Goal: Information Seeking & Learning: Learn about a topic

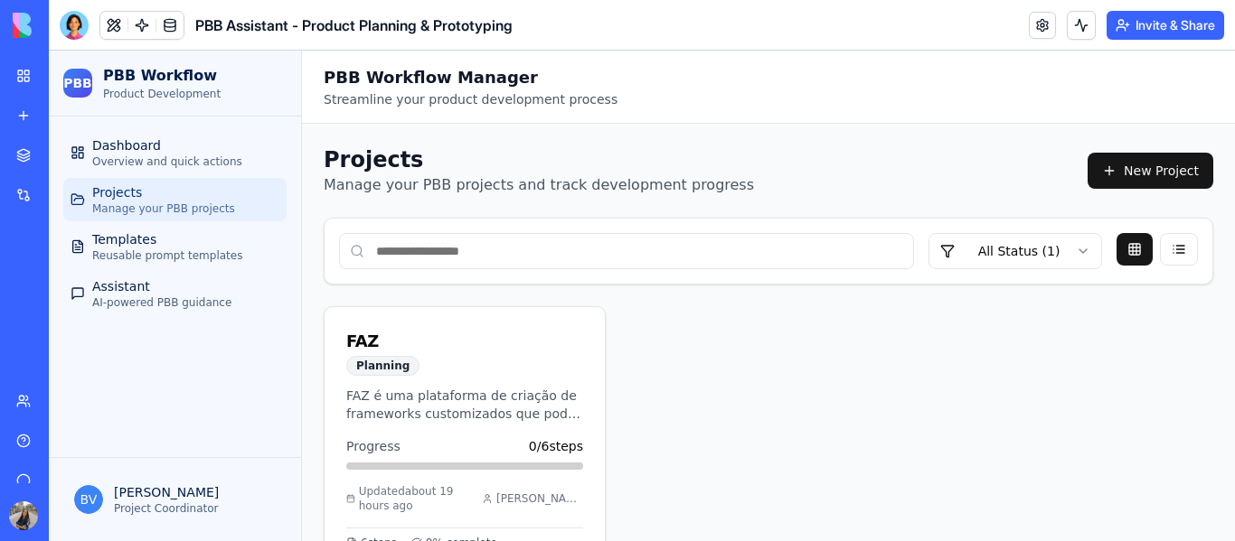
scroll to position [53, 0]
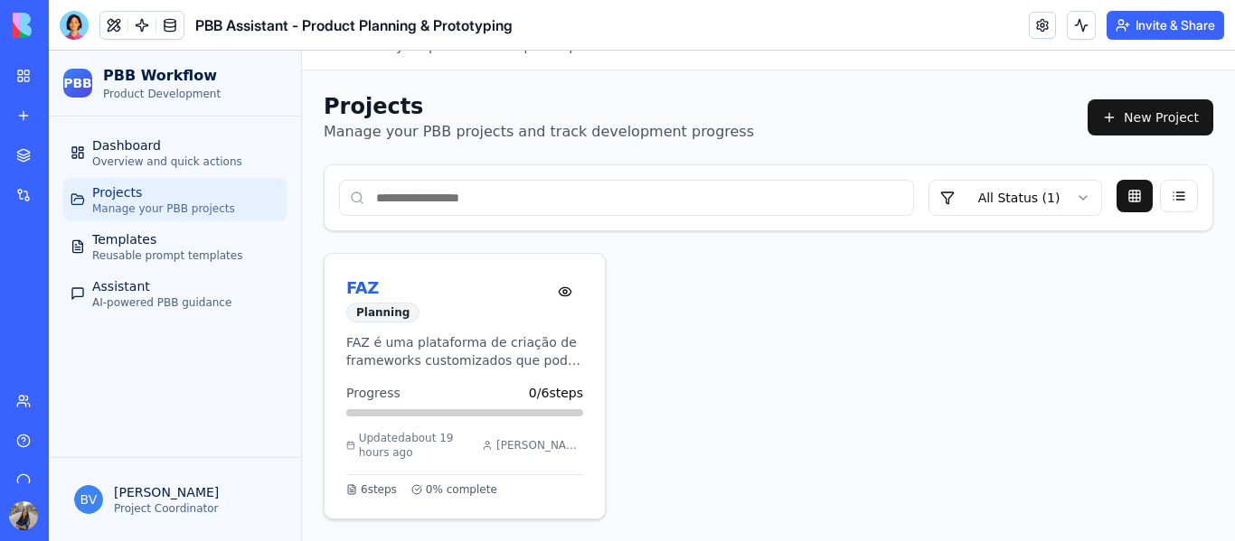
click at [484, 343] on p "FAZ é uma plataforma de criação de frameworks customizados que pode ser utiliza…" at bounding box center [464, 352] width 237 height 36
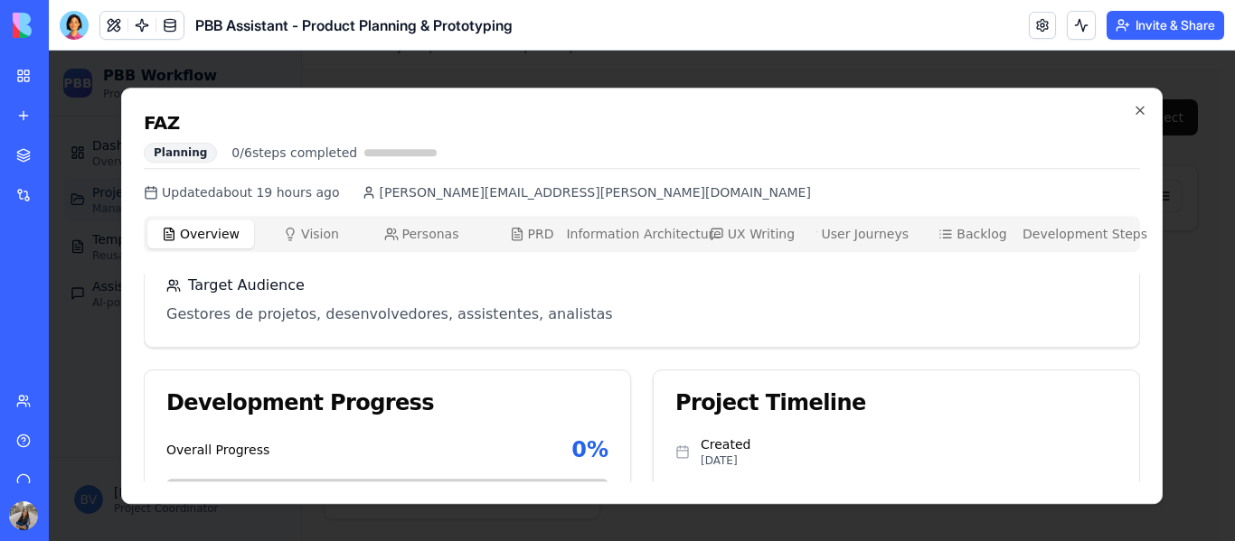
scroll to position [0, 0]
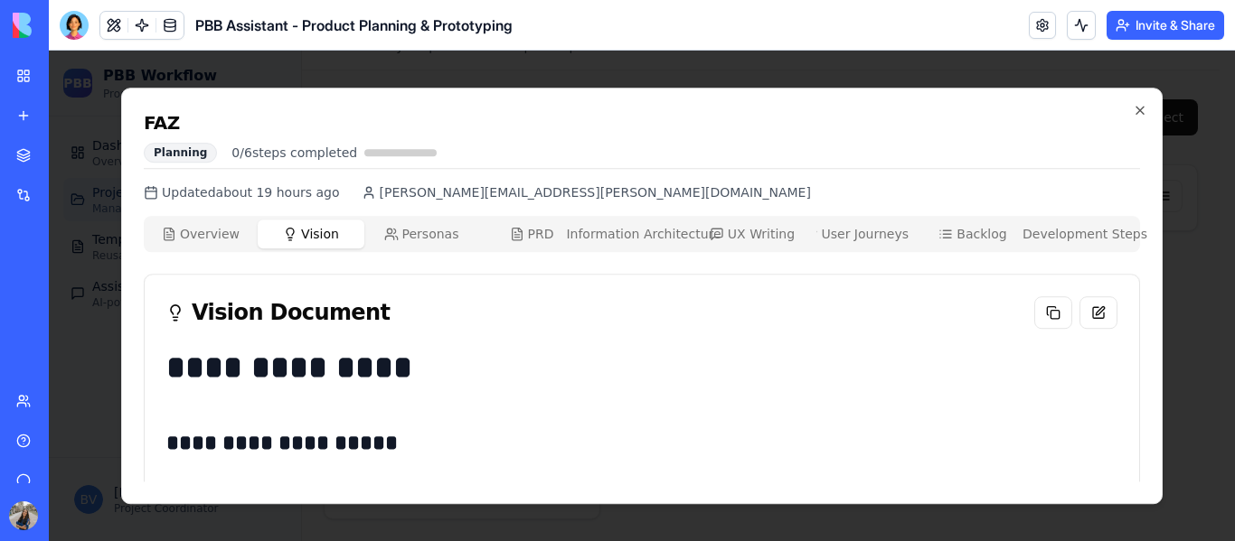
click at [313, 227] on span "Vision" at bounding box center [320, 234] width 38 height 18
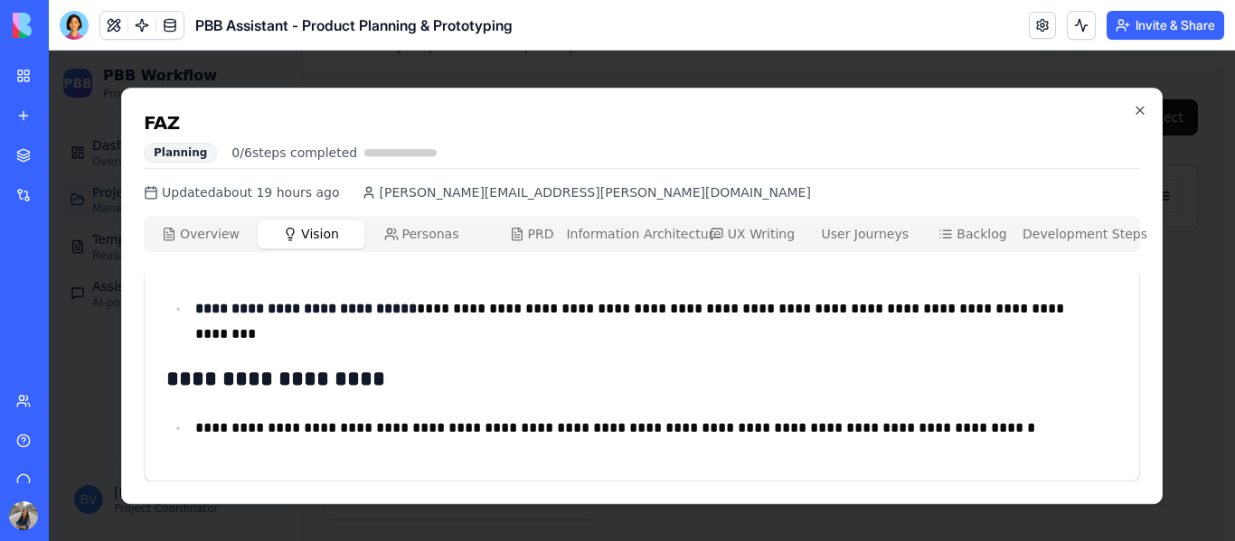
scroll to position [147, 0]
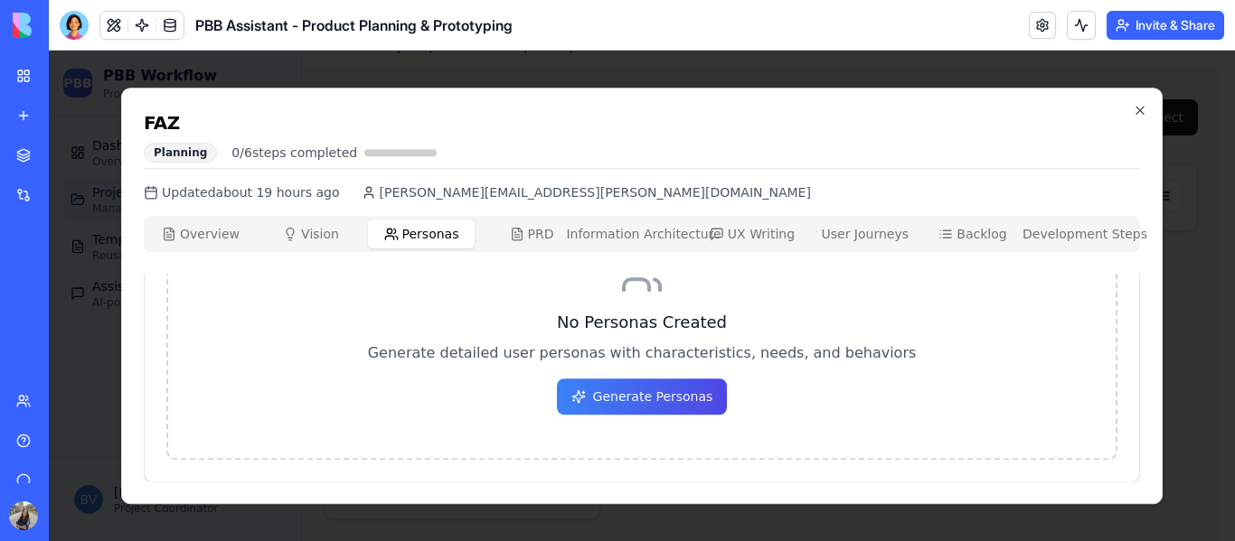
click at [433, 229] on span "Personas" at bounding box center [430, 234] width 57 height 18
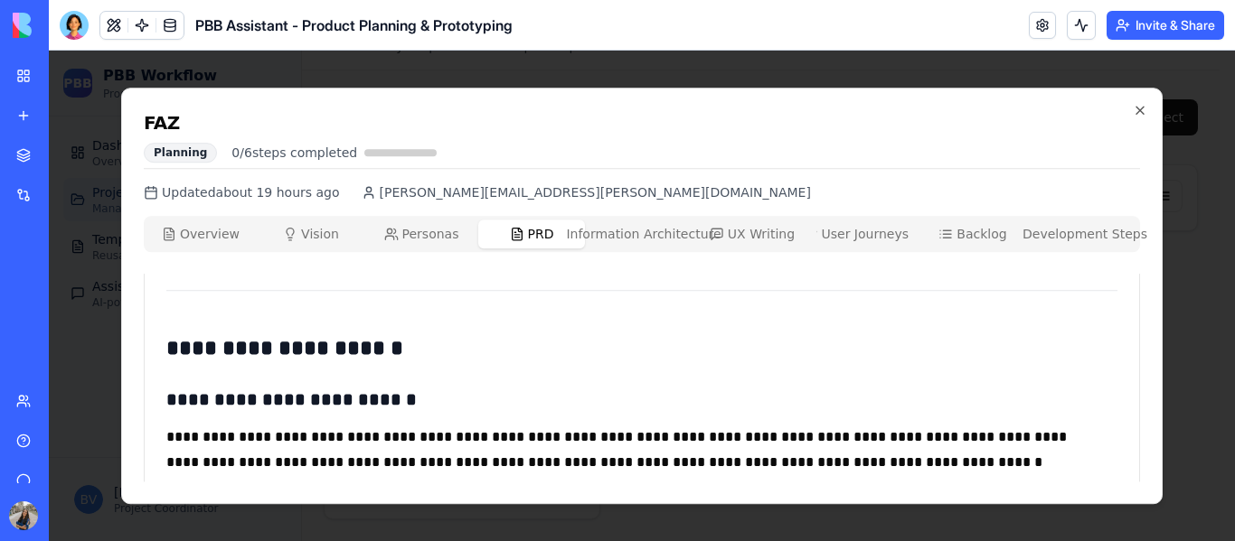
click at [540, 232] on span "PRD" at bounding box center [541, 234] width 26 height 18
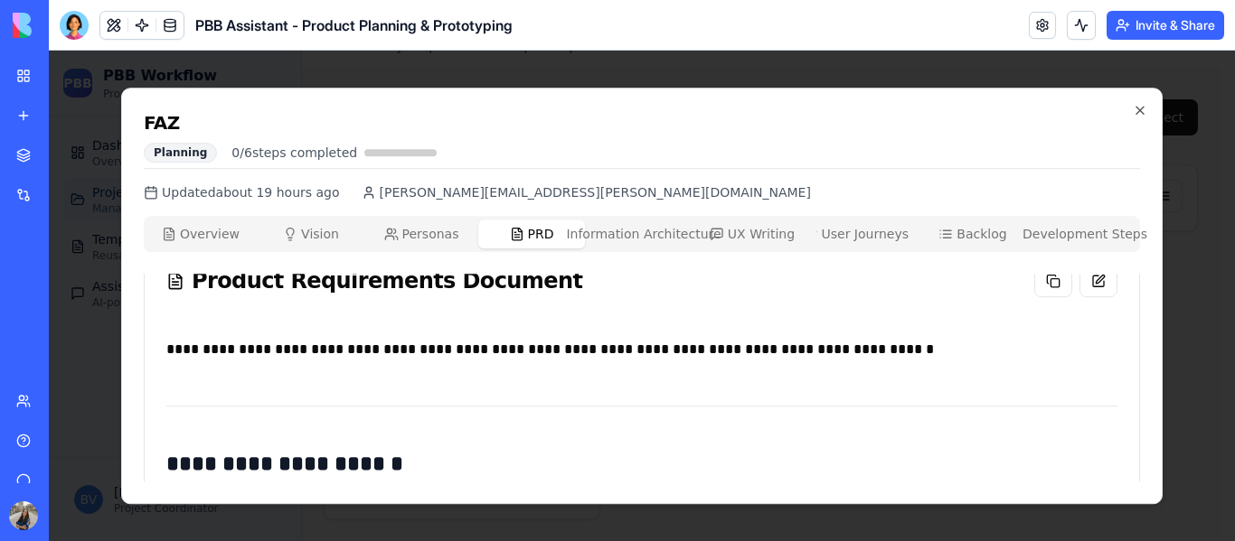
scroll to position [31, 0]
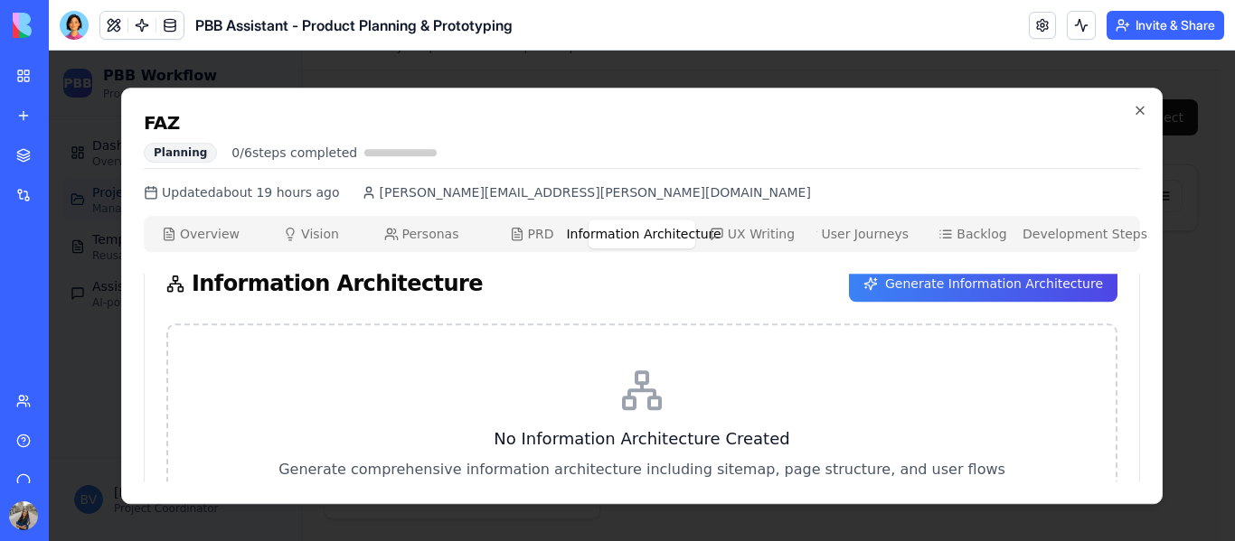
click at [641, 238] on span "Information Architecture" at bounding box center [643, 234] width 155 height 18
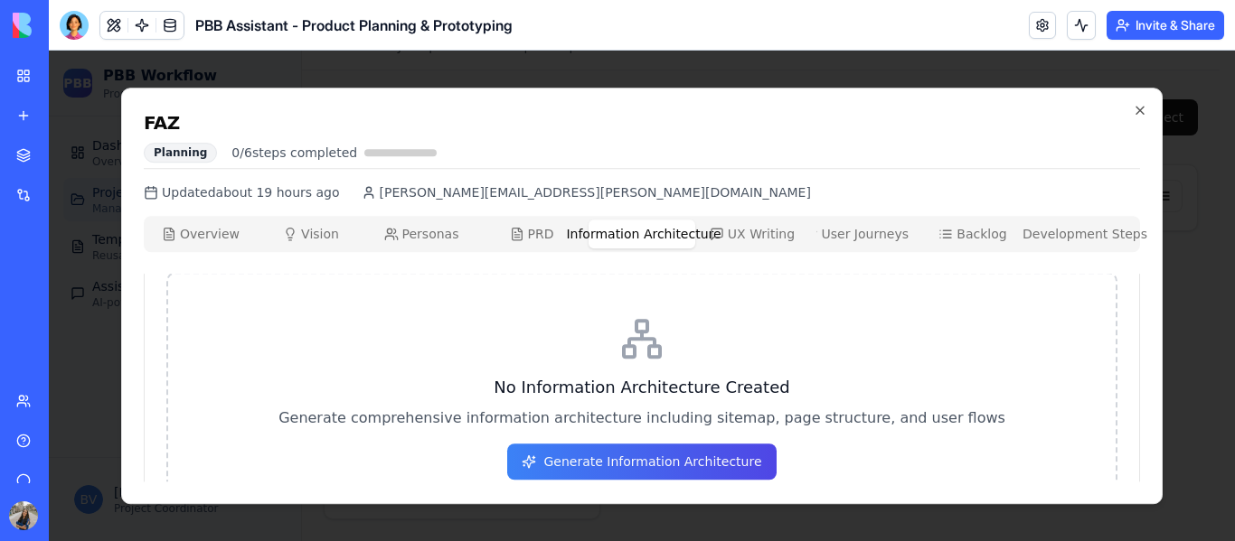
scroll to position [147, 0]
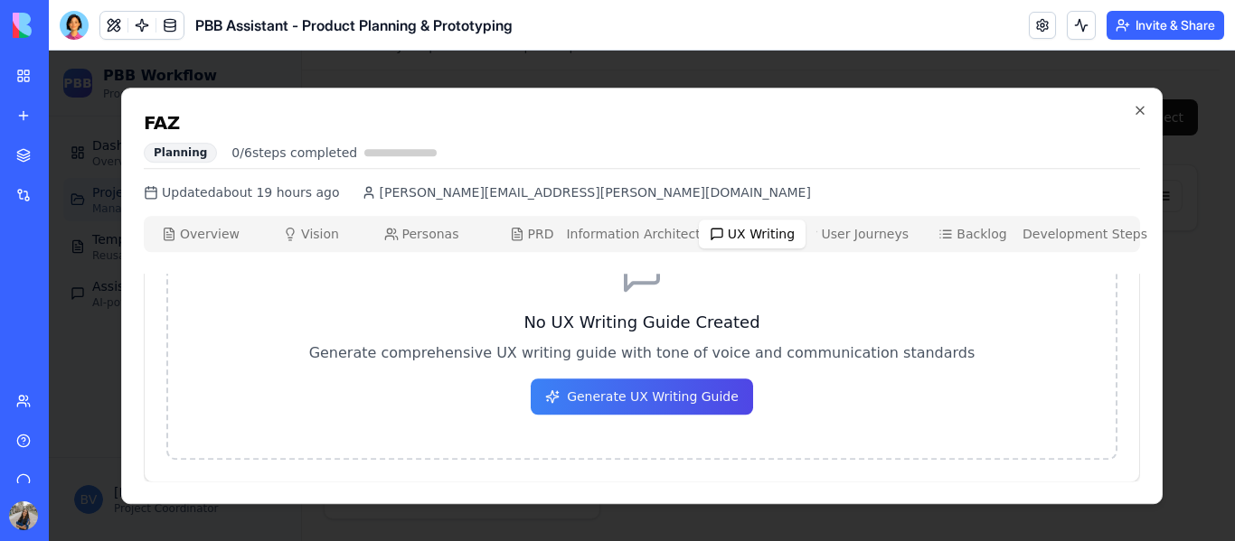
click at [752, 228] on span "UX Writing" at bounding box center [761, 234] width 67 height 18
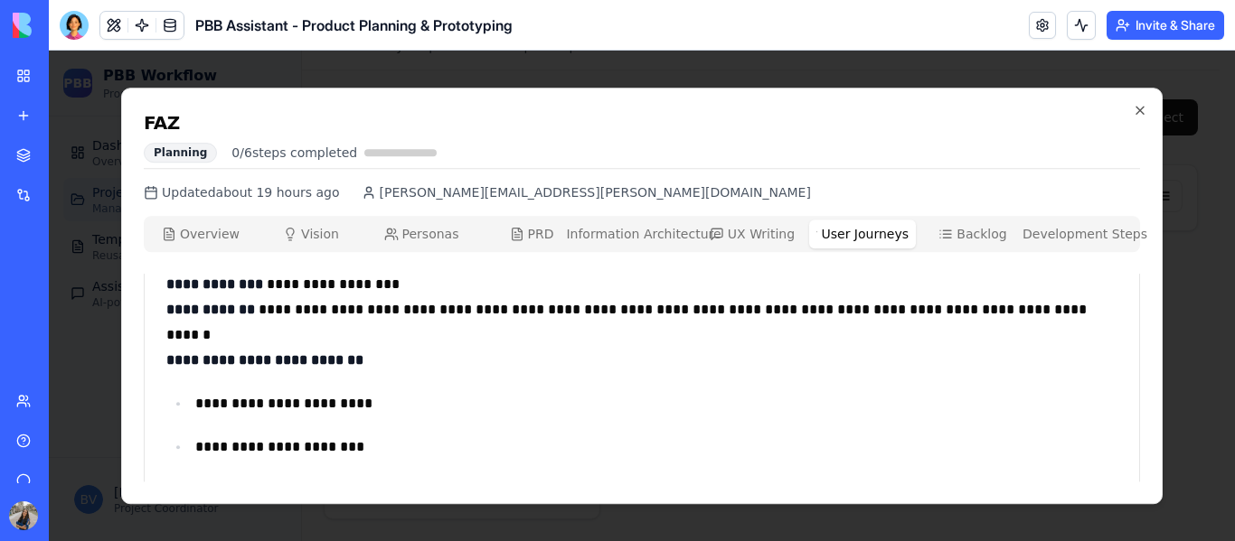
click at [880, 225] on span "User Journeys" at bounding box center [865, 234] width 88 height 18
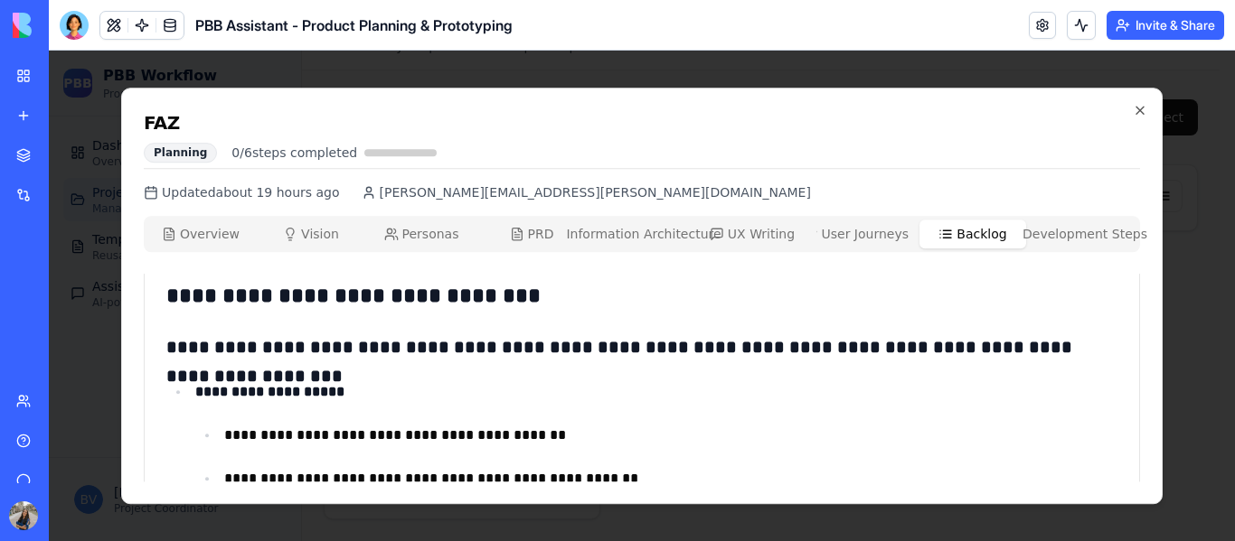
click at [946, 240] on icon "button" at bounding box center [945, 234] width 14 height 14
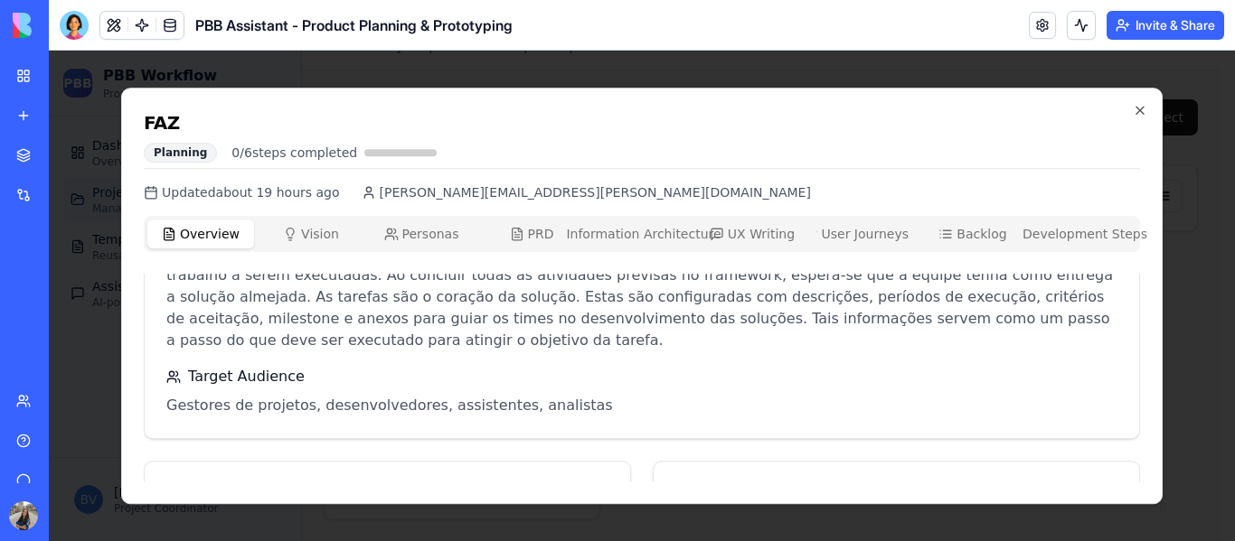
click at [246, 233] on button "Overview Ovw" at bounding box center [200, 234] width 107 height 29
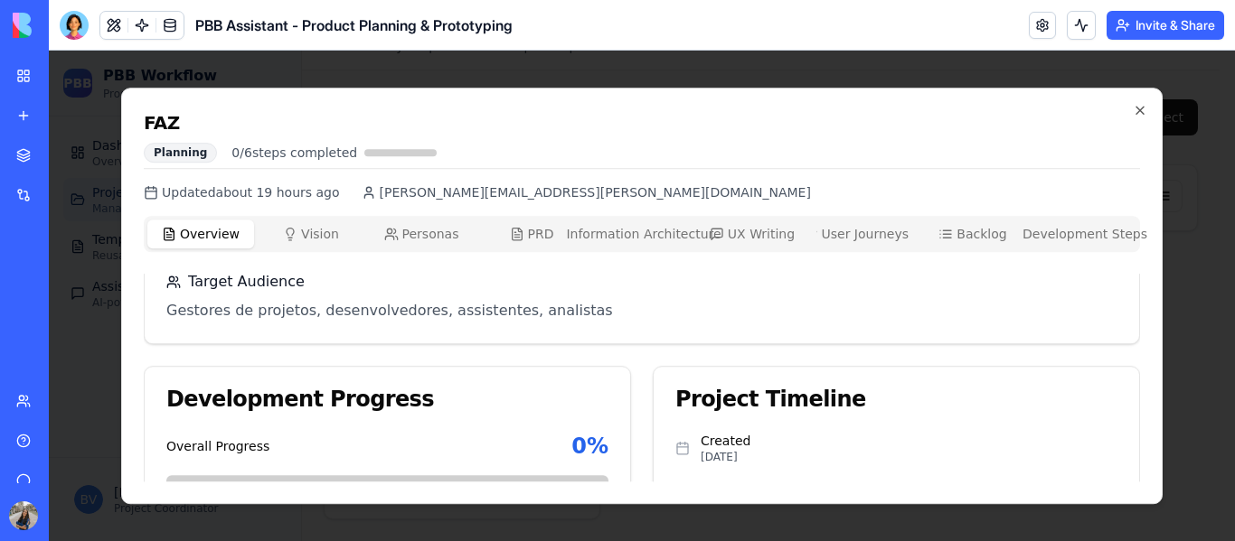
scroll to position [250, 0]
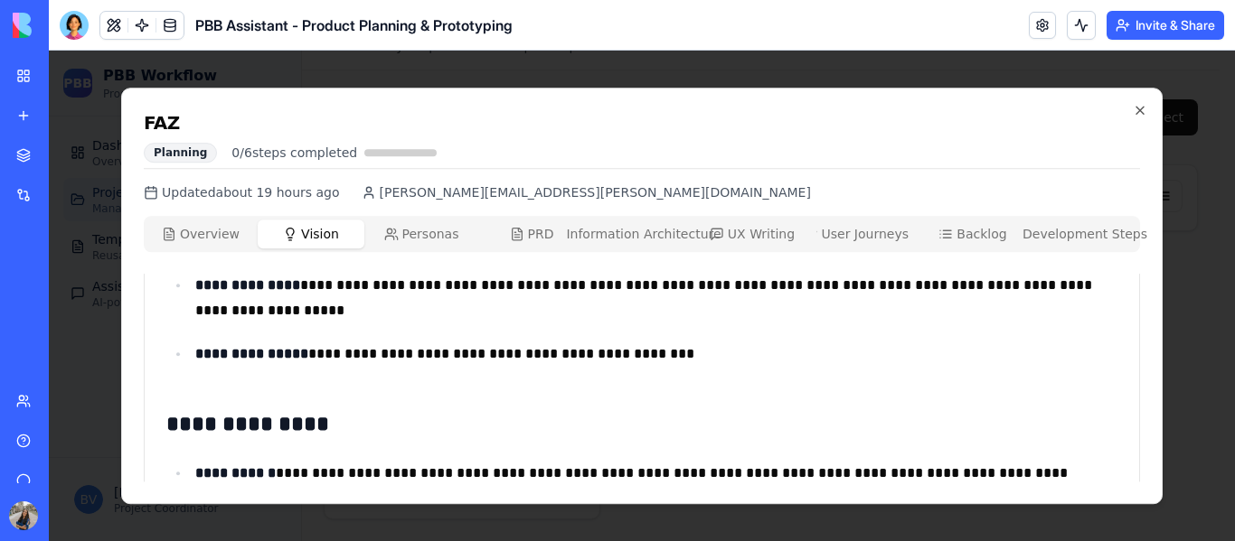
click at [310, 233] on span "Vision" at bounding box center [320, 234] width 38 height 18
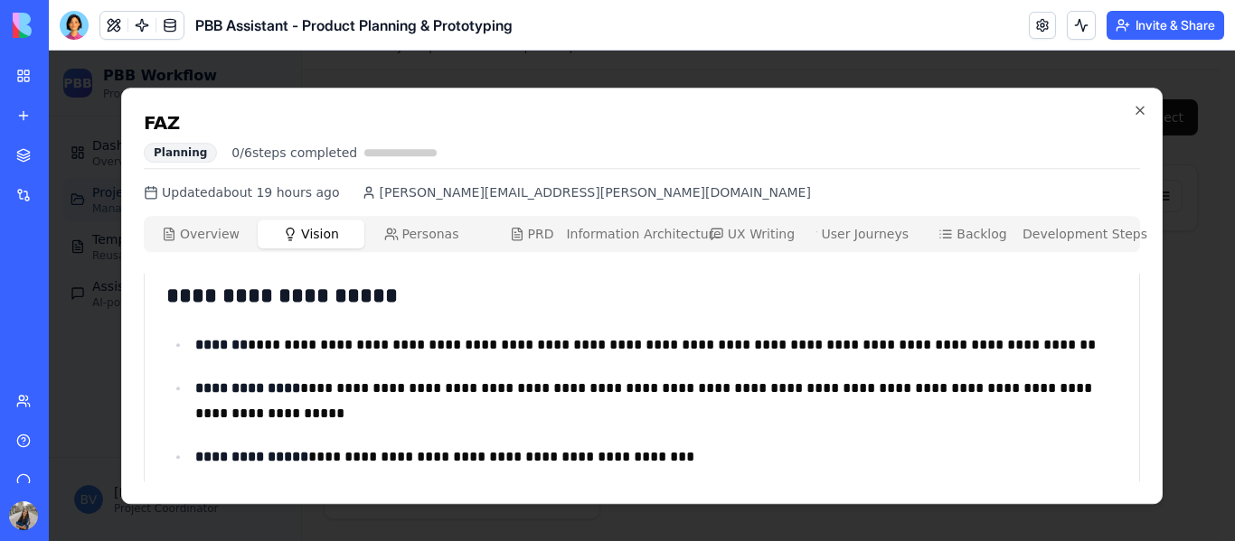
click at [417, 240] on span "Personas" at bounding box center [430, 234] width 57 height 18
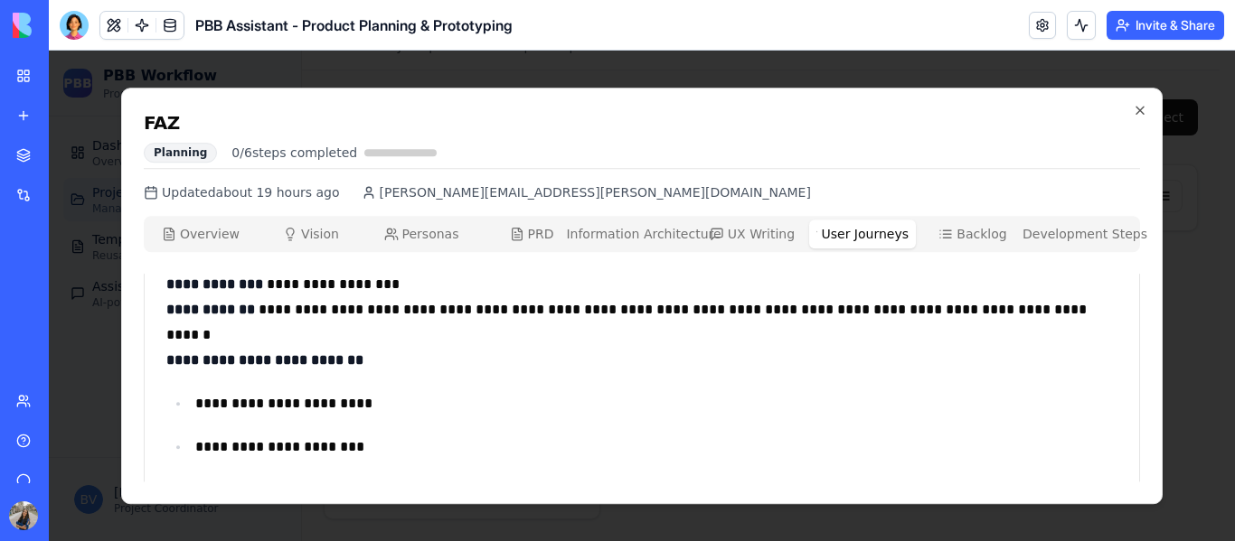
click at [903, 229] on span "User Journeys" at bounding box center [865, 234] width 88 height 18
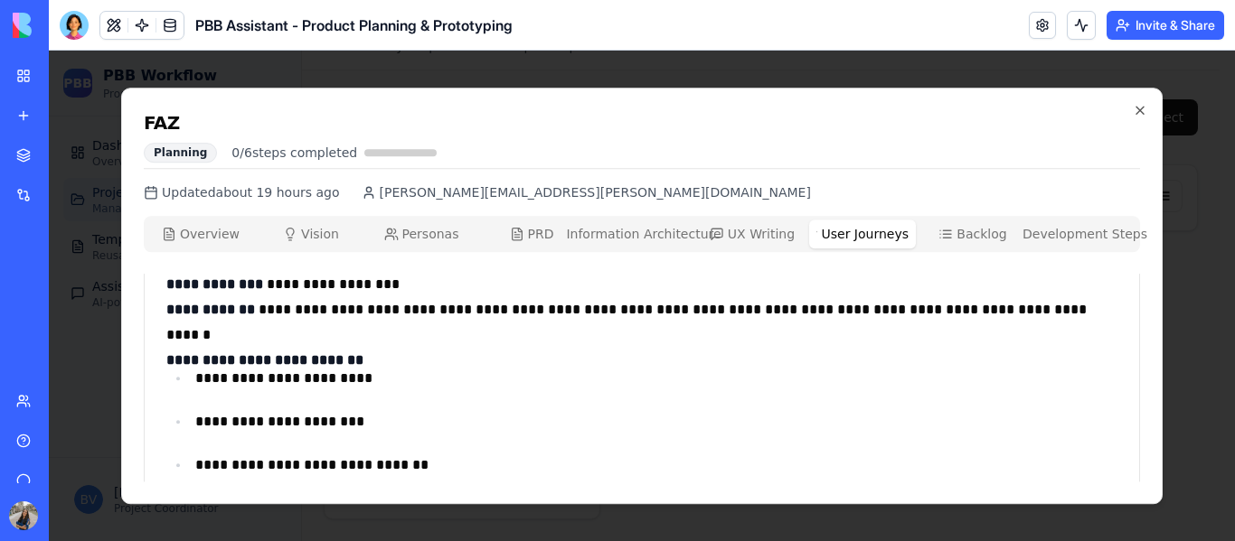
click at [315, 250] on div "Overview Ovw Vision Vis Personas Per PRD PRD Information Architecture IA UX Wri…" at bounding box center [642, 234] width 996 height 36
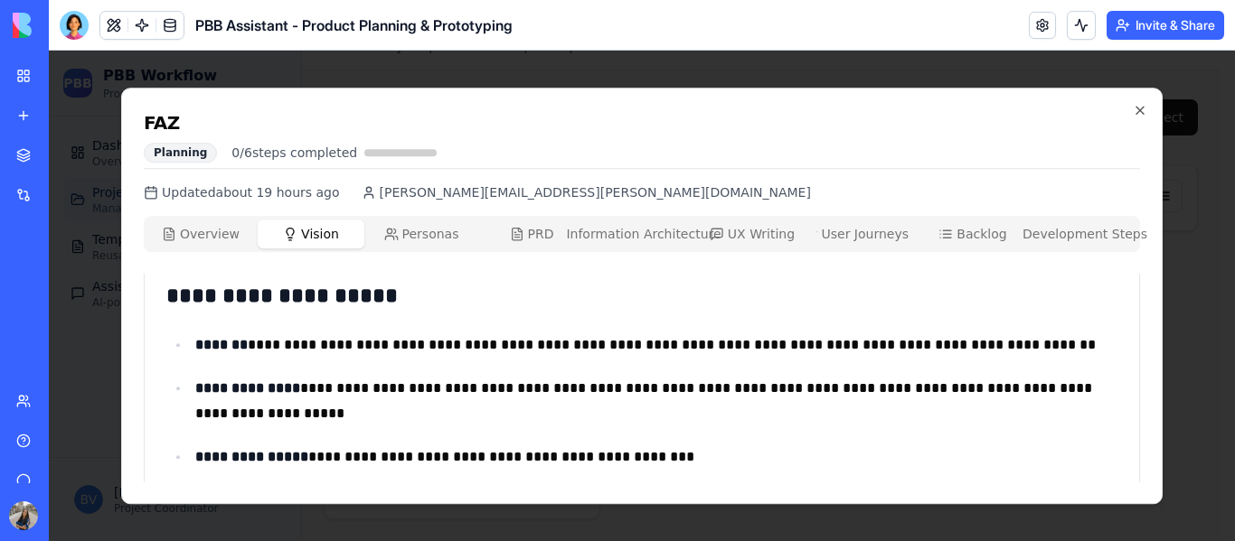
click at [315, 238] on span "Vision" at bounding box center [320, 234] width 38 height 18
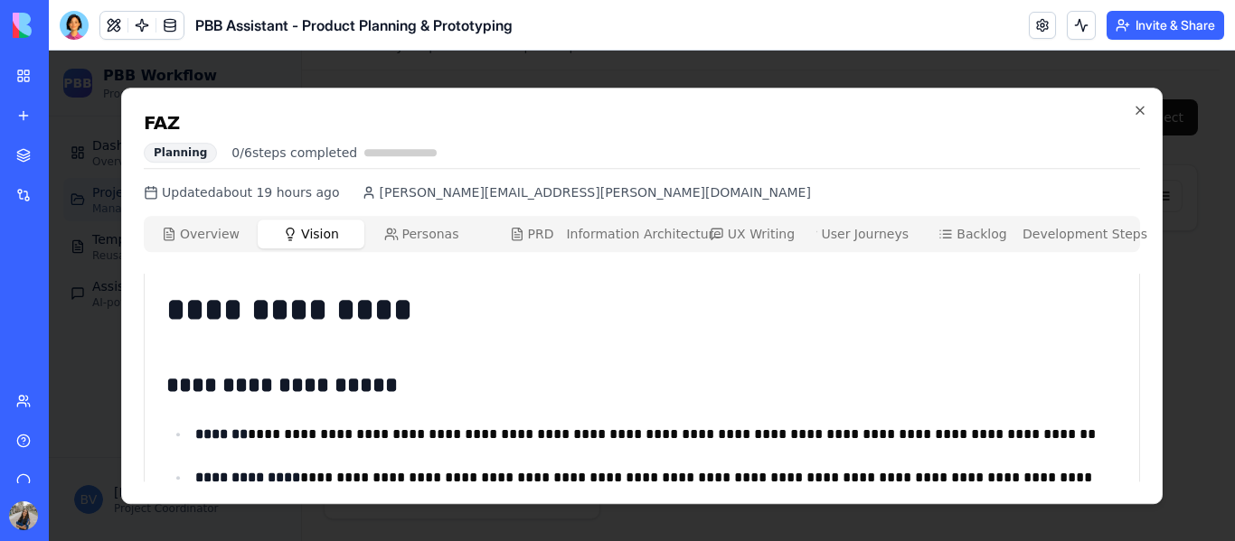
scroll to position [0, 0]
